Goal: Task Accomplishment & Management: Use online tool/utility

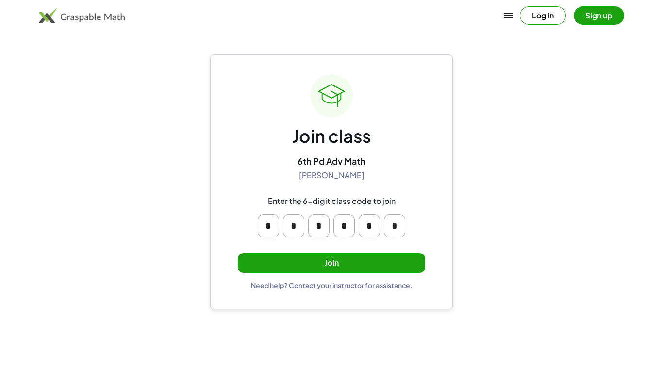
click at [351, 259] on button "Join" at bounding box center [331, 263] width 187 height 20
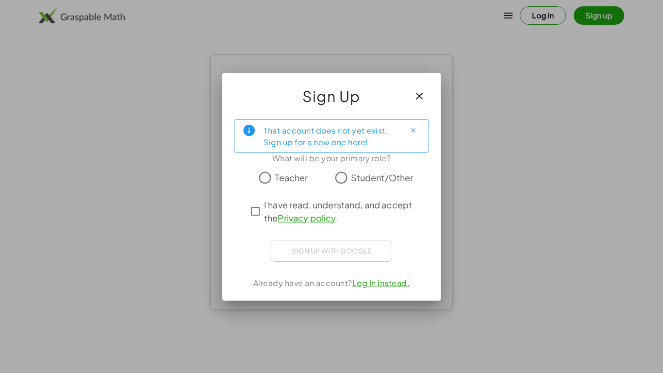
click at [379, 177] on span "Student/Other" at bounding box center [382, 177] width 63 height 13
